Goal: Task Accomplishment & Management: Complete application form

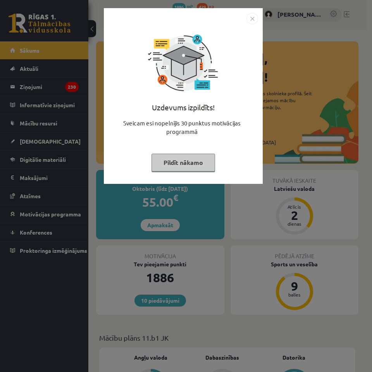
click at [251, 15] on img "Close" at bounding box center [252, 19] width 12 height 12
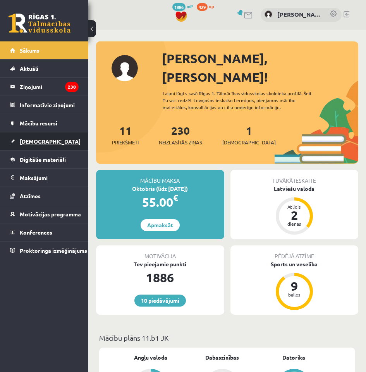
click at [24, 140] on span "[DEMOGRAPHIC_DATA]" at bounding box center [50, 141] width 61 height 7
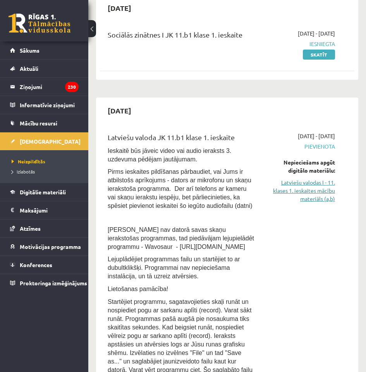
scroll to position [116, 0]
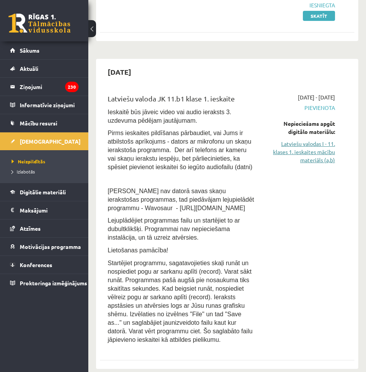
click at [310, 156] on link "Latviešu valodas I - 11. klases 1. ieskaites mācību materiāls (a,b)" at bounding box center [301, 152] width 68 height 24
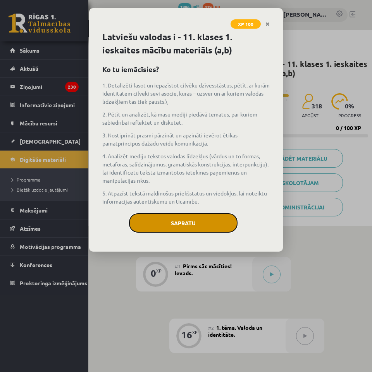
click at [218, 231] on button "Sapratu" at bounding box center [183, 222] width 108 height 19
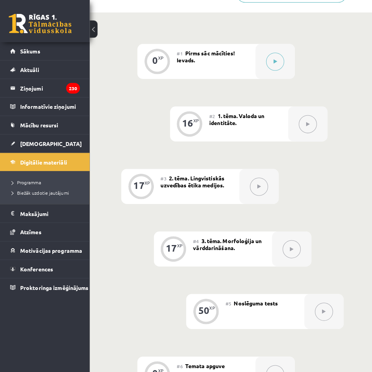
scroll to position [59, 0]
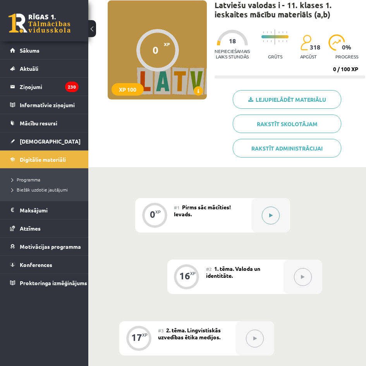
click at [268, 221] on button at bounding box center [271, 216] width 18 height 18
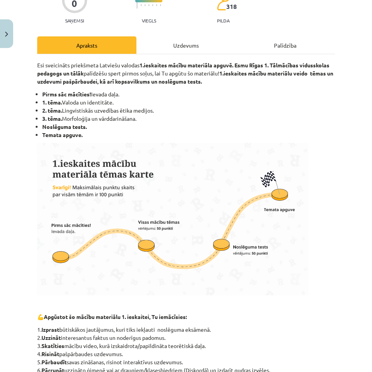
scroll to position [39, 0]
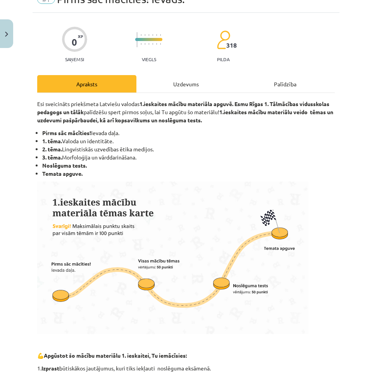
click at [161, 84] on div "Uzdevums" at bounding box center [185, 83] width 99 height 17
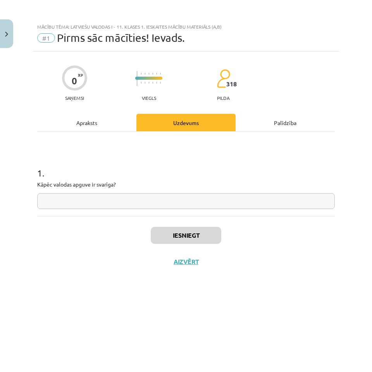
click at [104, 204] on input "text" at bounding box center [185, 201] width 297 height 16
click at [94, 124] on div "Apraksts" at bounding box center [86, 122] width 99 height 17
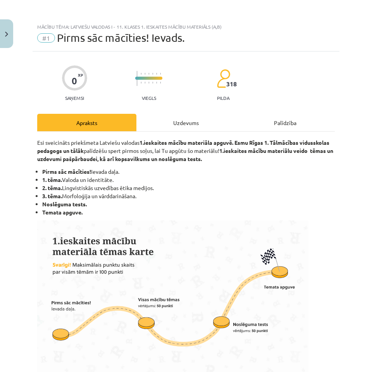
drag, startPoint x: 0, startPoint y: 176, endPoint x: 14, endPoint y: 179, distance: 13.9
click at [0, 177] on div "Mācību tēma: Latviešu valodas i - 11. klases 1. ieskaites mācību materiāls (a,b…" at bounding box center [186, 186] width 372 height 372
click at [202, 121] on div "Uzdevums" at bounding box center [185, 122] width 99 height 17
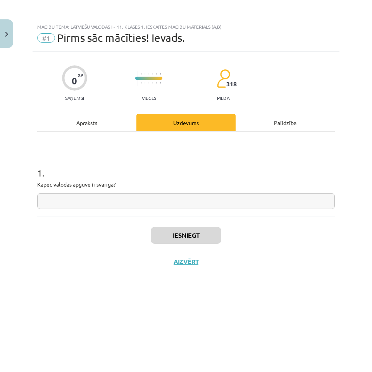
click at [149, 201] on input "text" at bounding box center [185, 201] width 297 height 16
click at [73, 208] on input "*******" at bounding box center [185, 201] width 297 height 16
type input "*****"
click at [266, 27] on div "Mācību tēma: Latviešu valodas i - 11. klases 1. ieskaites mācību materiāls (a,b)" at bounding box center [185, 26] width 297 height 5
